Goal: Check status

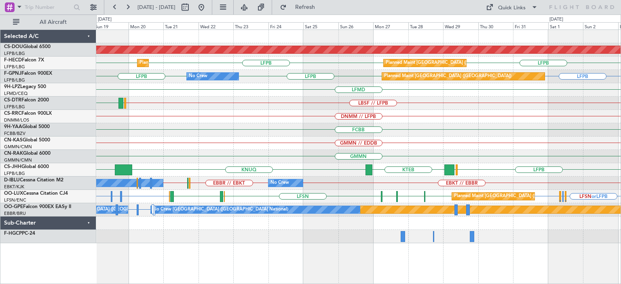
click at [329, 132] on div "Planned Maint London ([GEOGRAPHIC_DATA]) LFPB LFPB LFPB Planned Maint [GEOGRAPH…" at bounding box center [358, 136] width 524 height 213
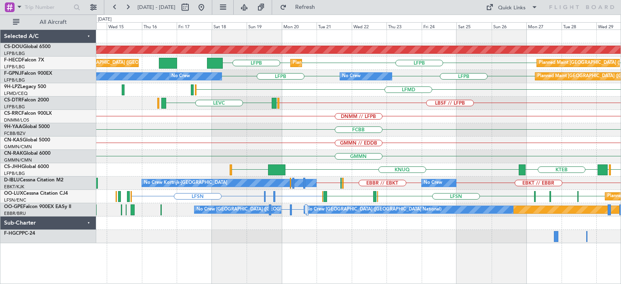
click at [407, 147] on div "Planned Maint London ([GEOGRAPHIC_DATA]) LFPB LFPB LFPB Planned Maint [GEOGRAPH…" at bounding box center [358, 136] width 524 height 213
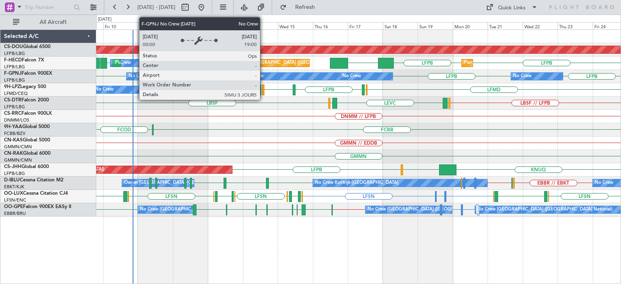
click at [264, 74] on div "No Crew" at bounding box center [291, 76] width 97 height 7
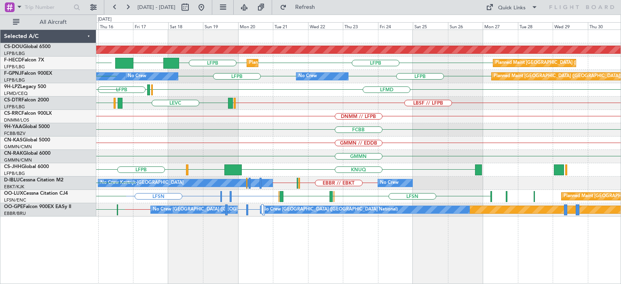
click at [192, 126] on div "FCBB" at bounding box center [358, 129] width 524 height 13
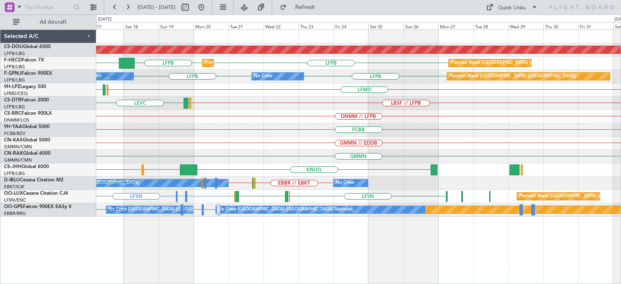
click at [204, 137] on div "Planned Maint London ([GEOGRAPHIC_DATA]) LFPB LFPB KLAX Planned Maint [GEOGRAPH…" at bounding box center [358, 123] width 524 height 187
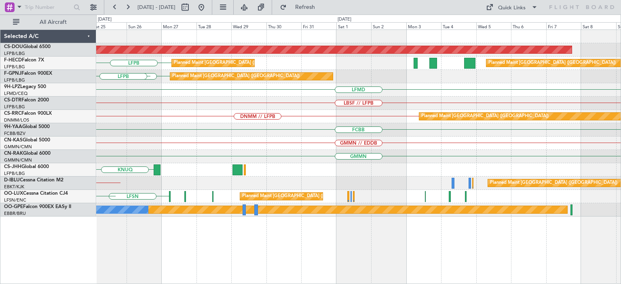
click at [424, 129] on div "FCBB" at bounding box center [358, 129] width 524 height 13
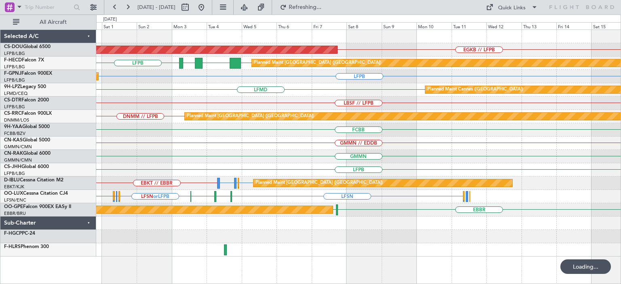
click at [203, 154] on div "Planned Maint London ([GEOGRAPHIC_DATA]) EGKB // LFPB Planned Maint [GEOGRAPHIC…" at bounding box center [358, 143] width 524 height 227
